Goal: Check status: Check status

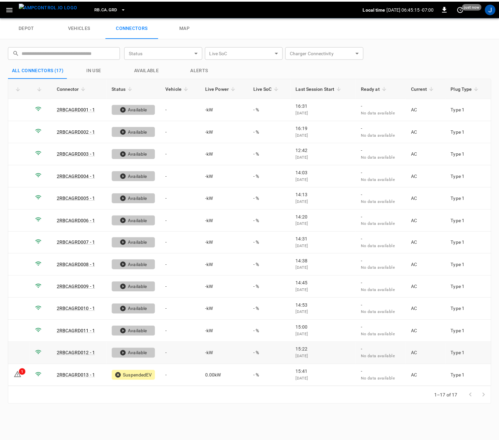
scroll to position [90, 0]
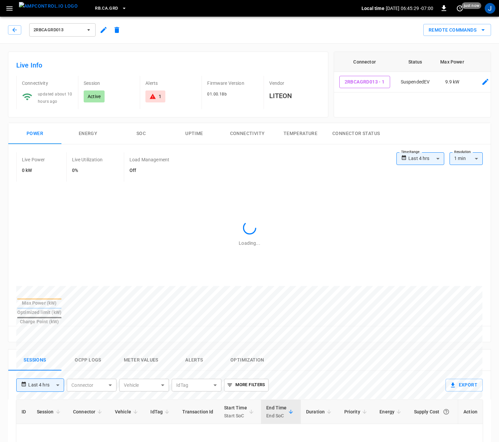
type input "**********"
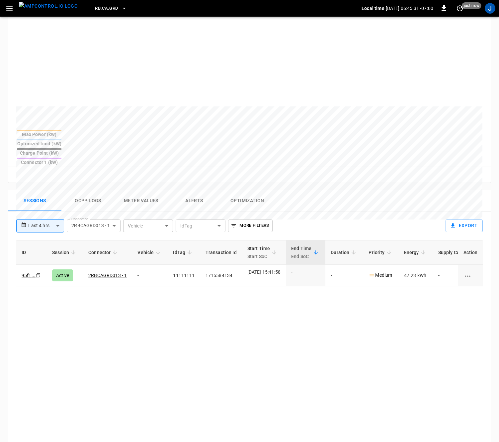
scroll to position [199, 0]
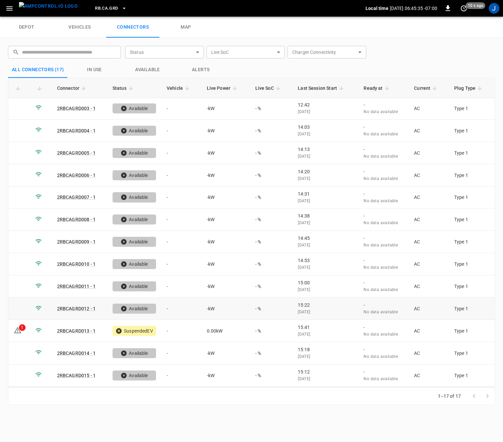
scroll to position [90, 0]
